Goal: Complete application form

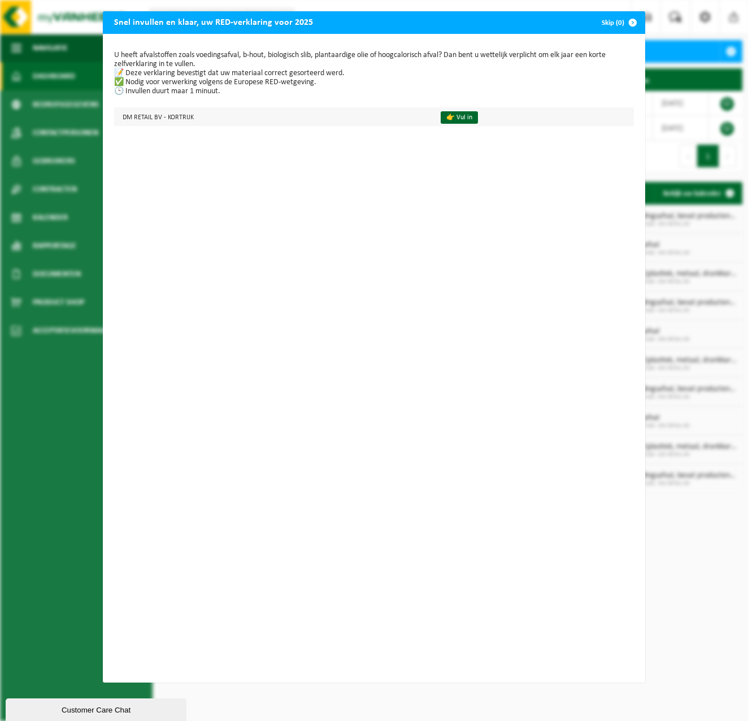
click at [436, 117] on td "👉 Vul in" at bounding box center [532, 116] width 203 height 19
click at [458, 115] on link "👉 Vul in" at bounding box center [458, 117] width 37 height 12
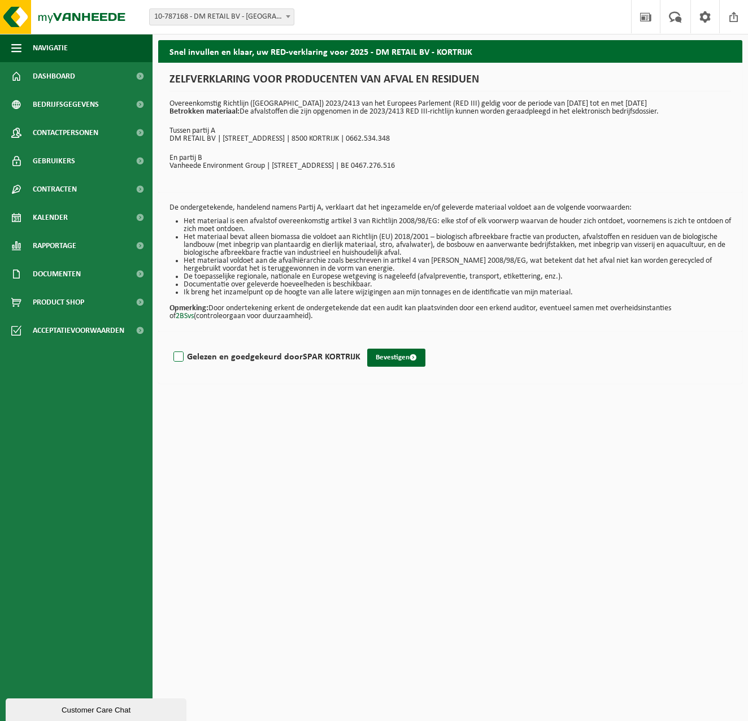
click at [177, 356] on label "Gelezen en goedgekeurd door SPAR KORTRIJK" at bounding box center [265, 356] width 189 height 17
click at [360, 343] on input "Gelezen en goedgekeurd door SPAR KORTRIJK" at bounding box center [360, 342] width 1 height 1
click at [356, 359] on strong "SPAR KORTRIJK" at bounding box center [332, 356] width 58 height 9
click at [360, 343] on input "Gelezen en goedgekeurd door SPAR KORTRIJK" at bounding box center [360, 342] width 1 height 1
checkbox input "false"
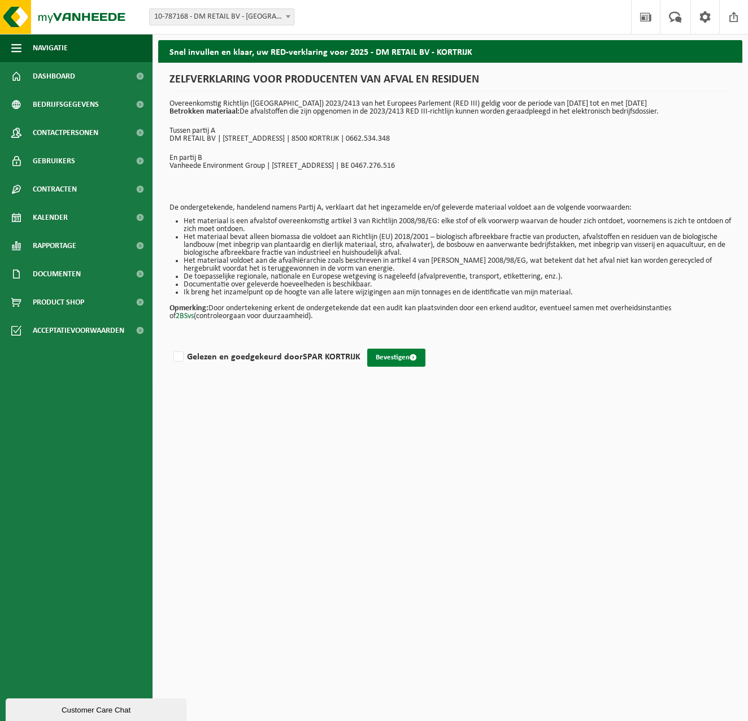
click at [403, 356] on button "Bevestigen" at bounding box center [396, 357] width 58 height 18
